Goal: Information Seeking & Learning: Find specific page/section

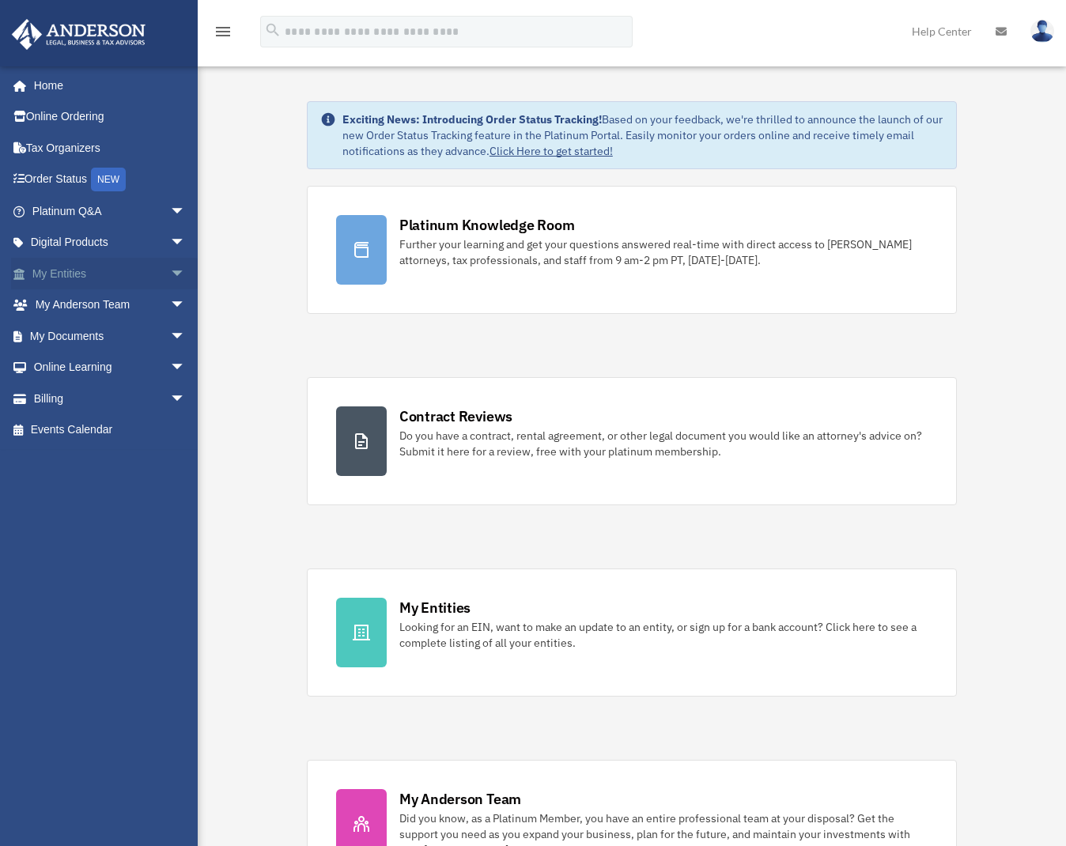
click at [70, 279] on link "My Entities arrow_drop_down" at bounding box center [110, 274] width 198 height 32
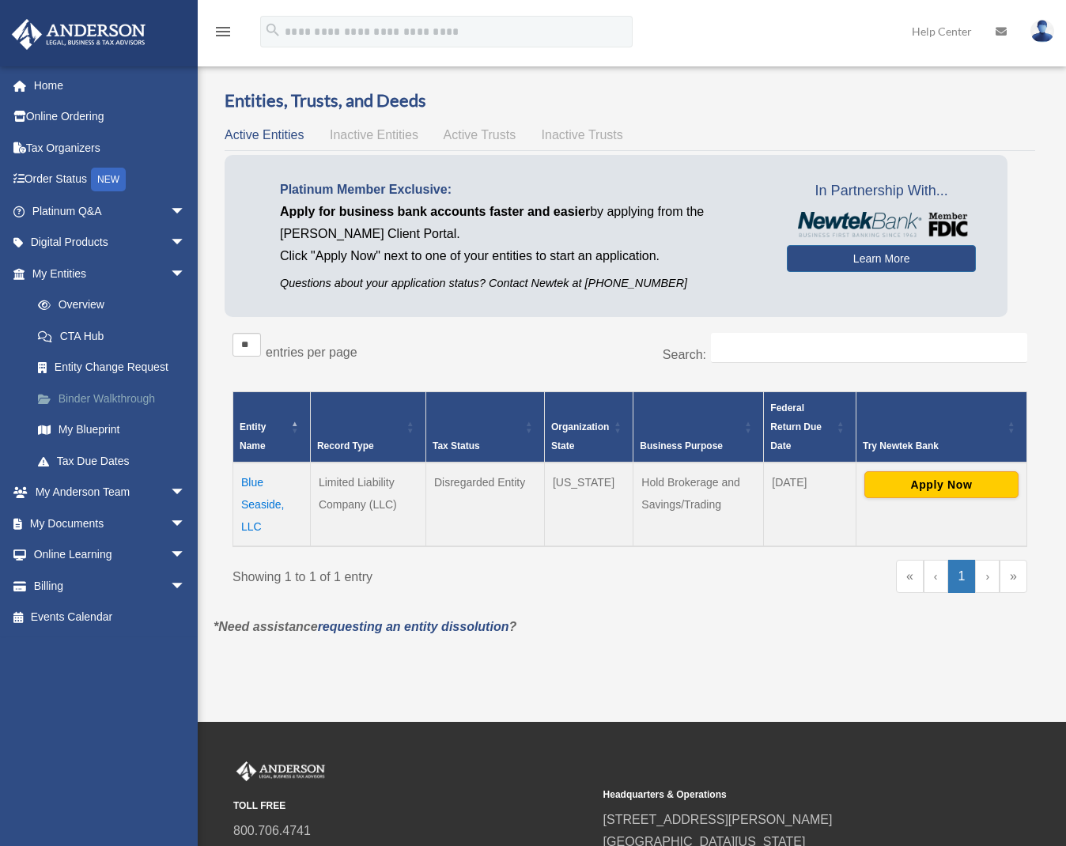
click at [111, 391] on link "Binder Walkthrough" at bounding box center [115, 399] width 187 height 32
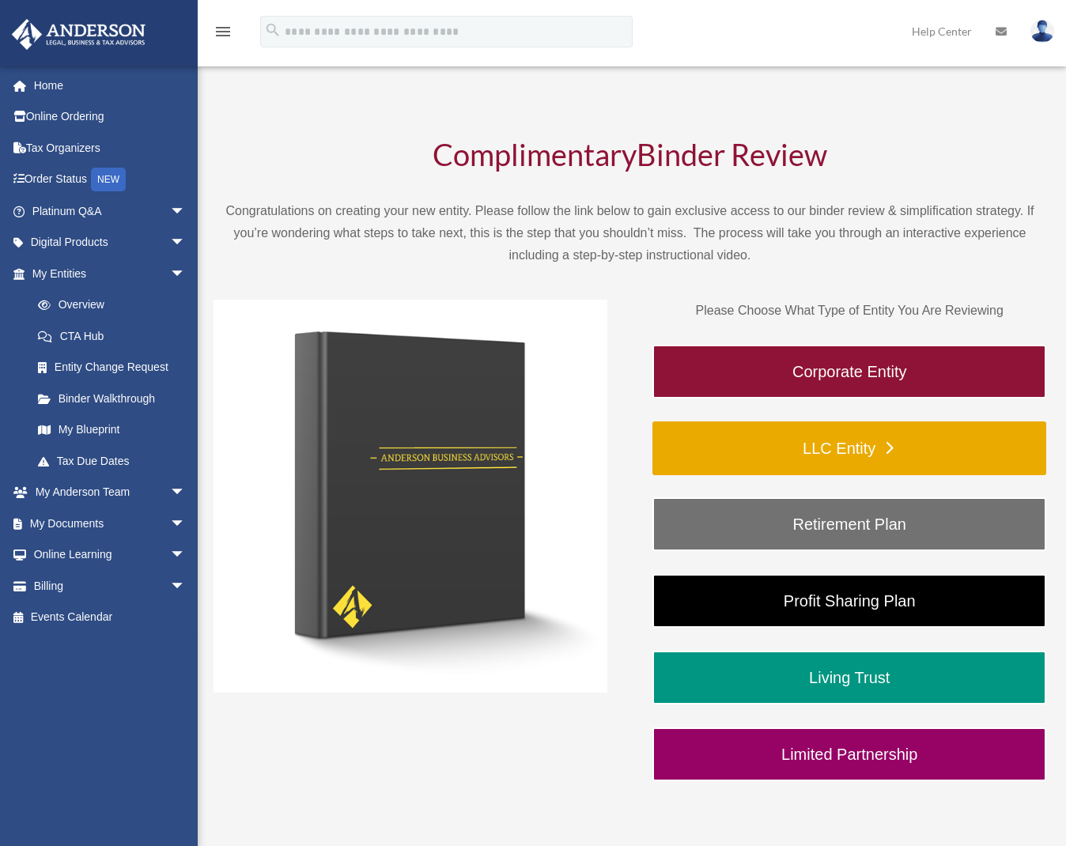
click at [906, 459] on link "LLC Entity" at bounding box center [849, 448] width 394 height 54
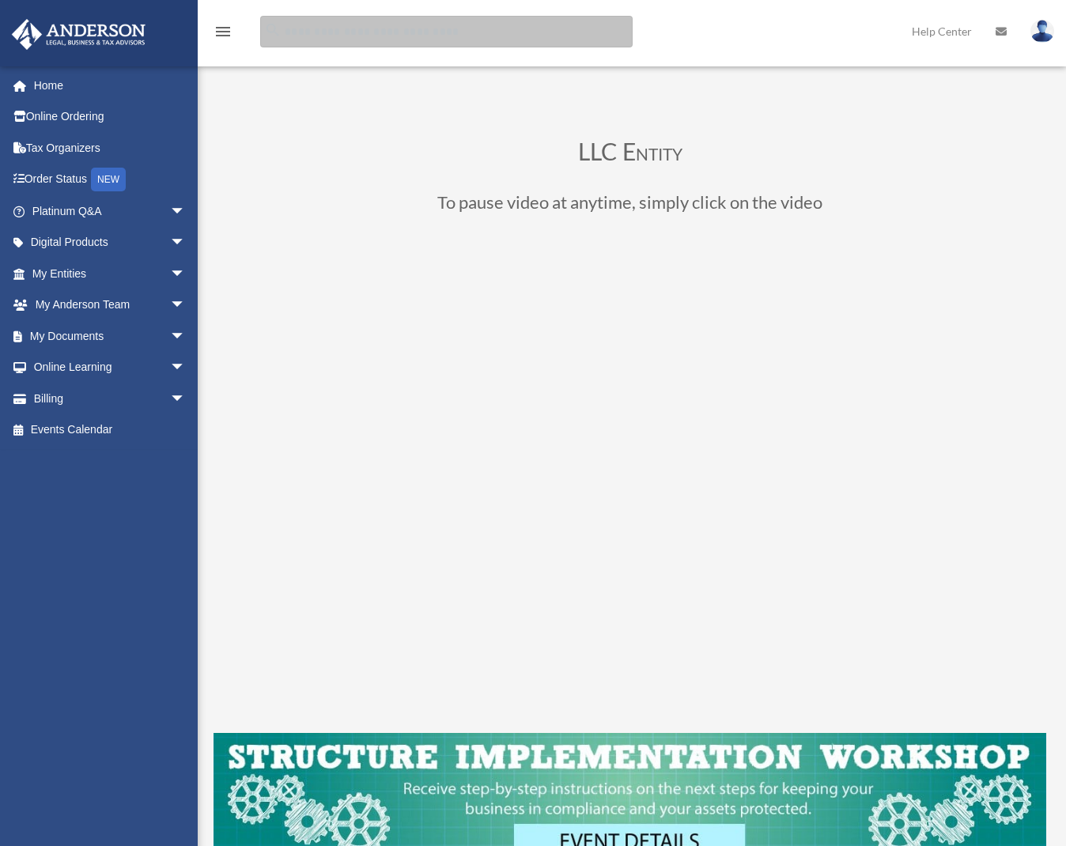
click at [313, 32] on input "search" at bounding box center [446, 32] width 372 height 32
type input "*"
type input "**********"
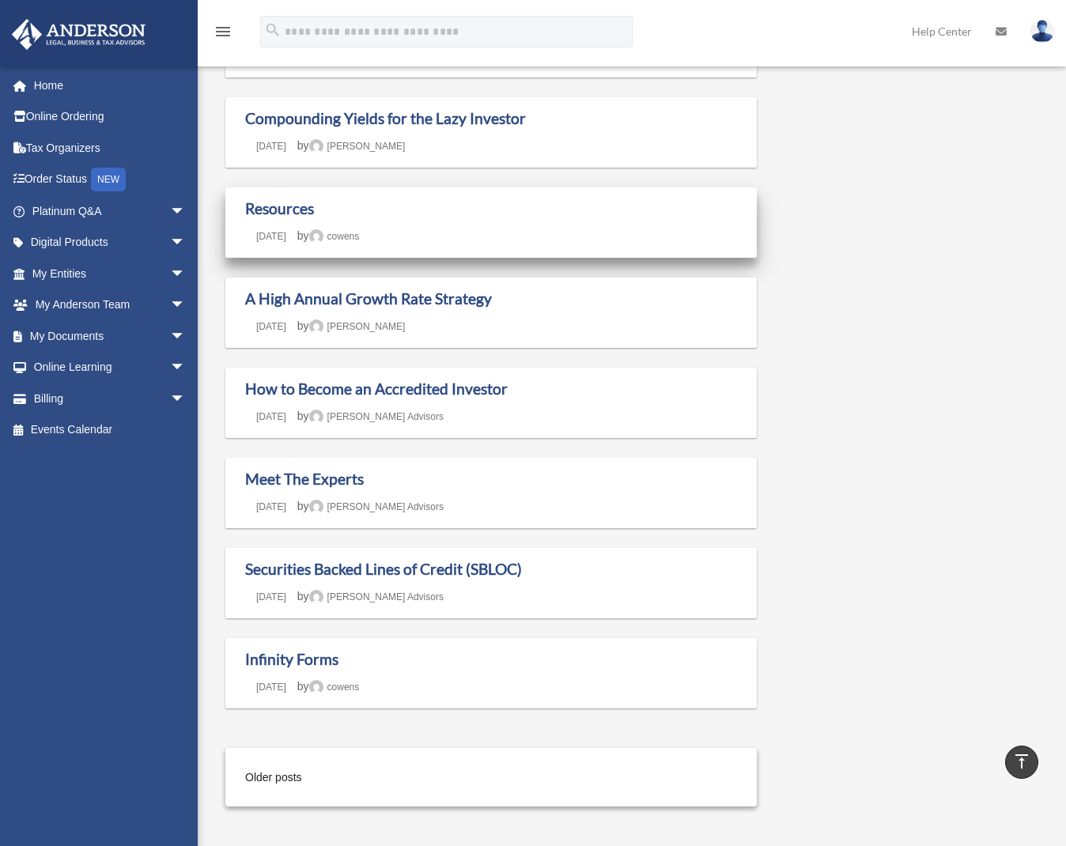
scroll to position [751, 0]
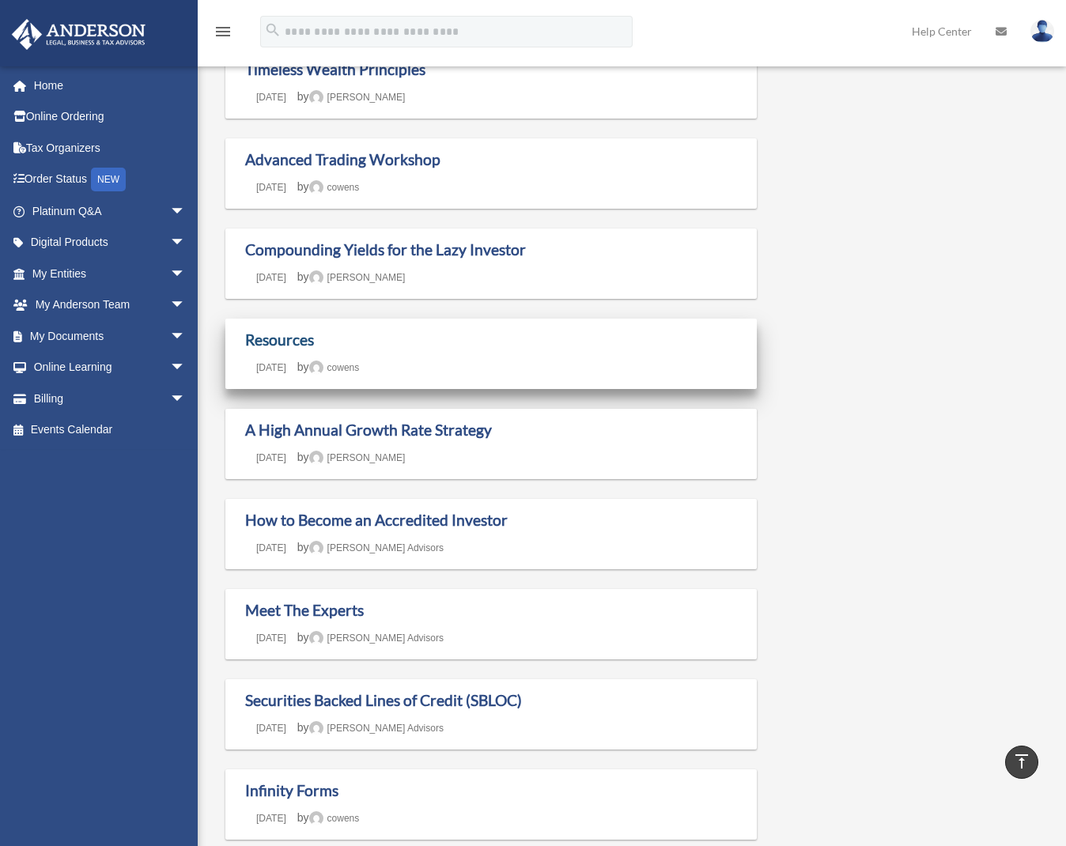
click at [274, 338] on link "Resources" at bounding box center [279, 340] width 69 height 18
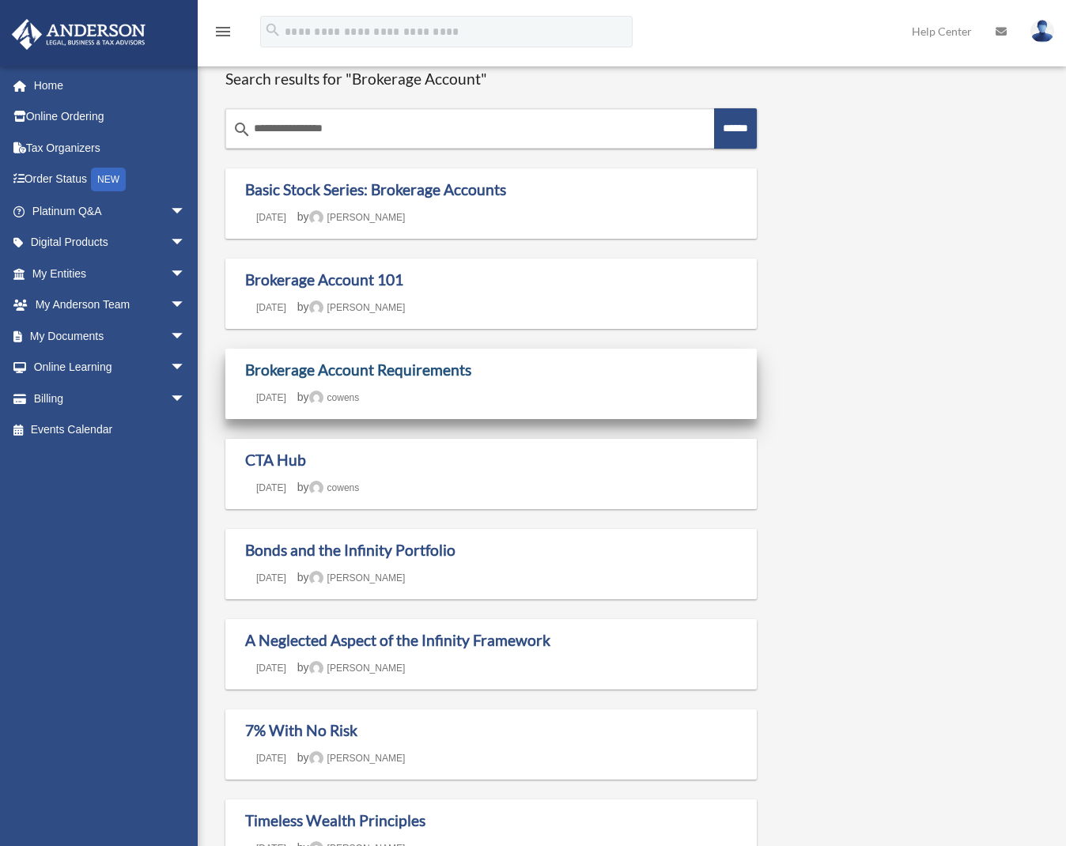
click at [374, 366] on link "Brokerage Account Requirements" at bounding box center [358, 370] width 226 height 18
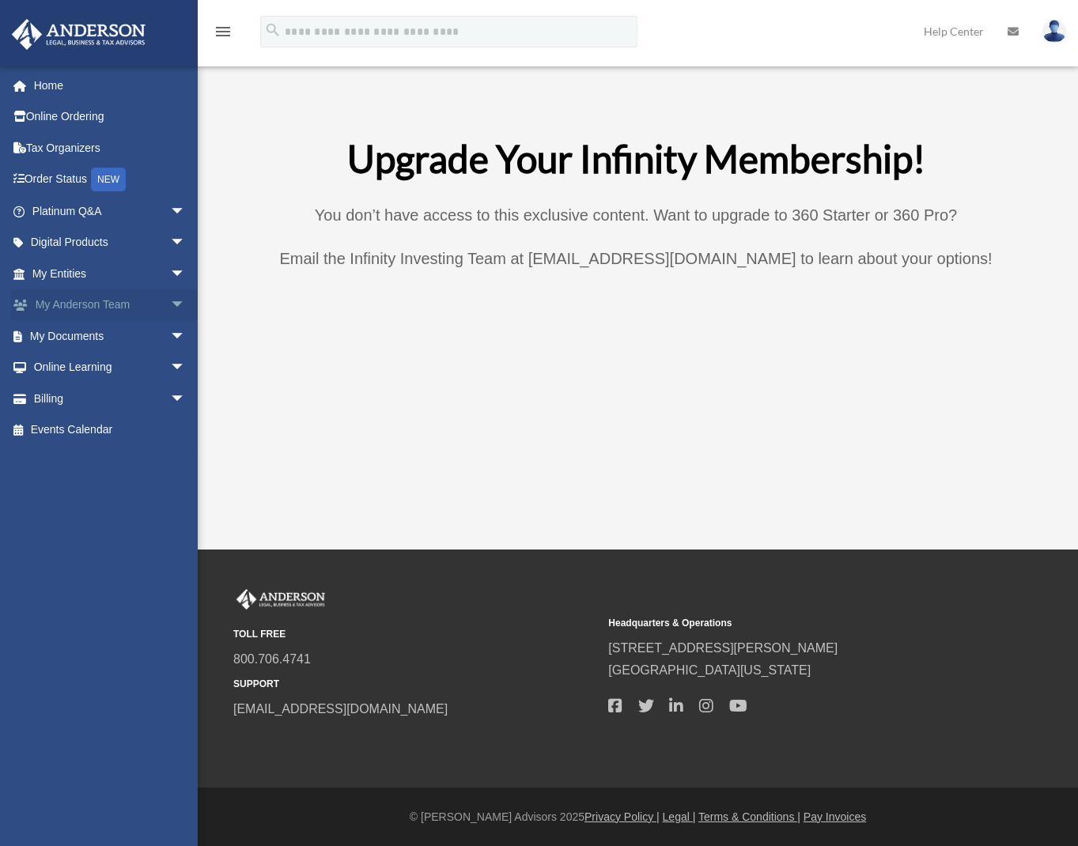
click at [170, 311] on span "arrow_drop_down" at bounding box center [186, 305] width 32 height 32
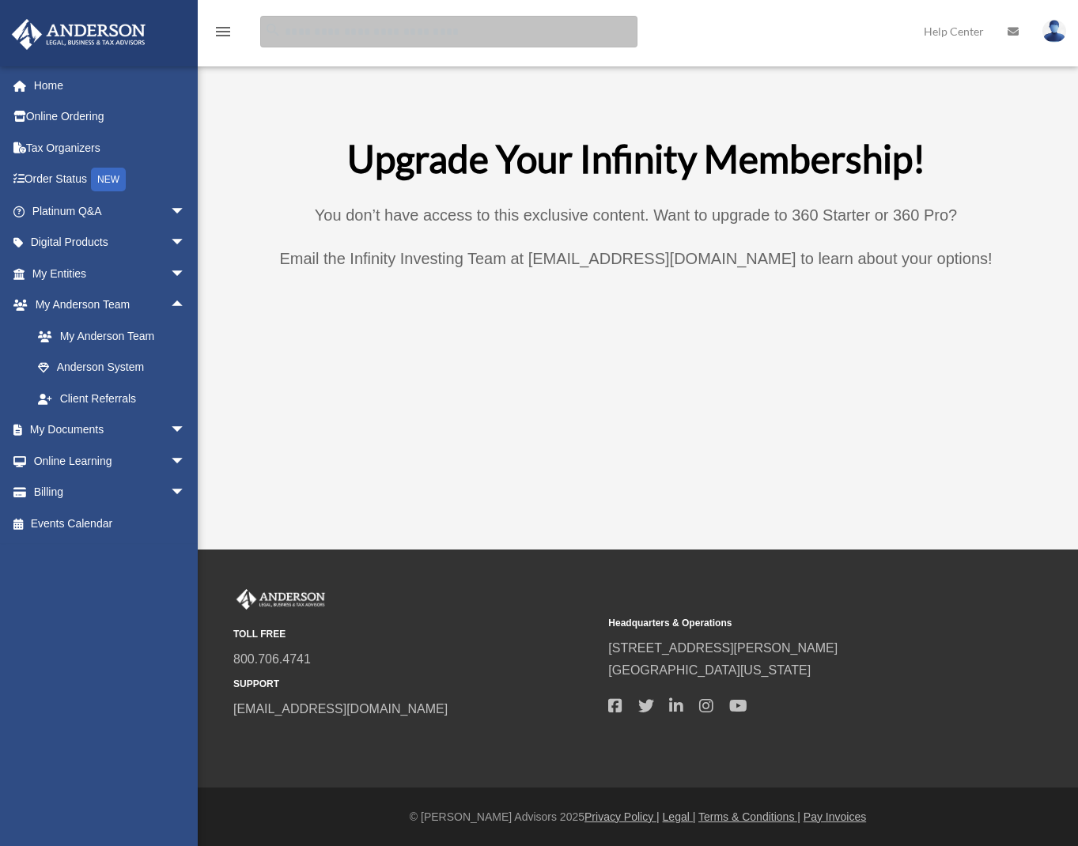
click at [312, 32] on input "search" at bounding box center [448, 32] width 377 height 32
